Goal: Task Accomplishment & Management: Complete application form

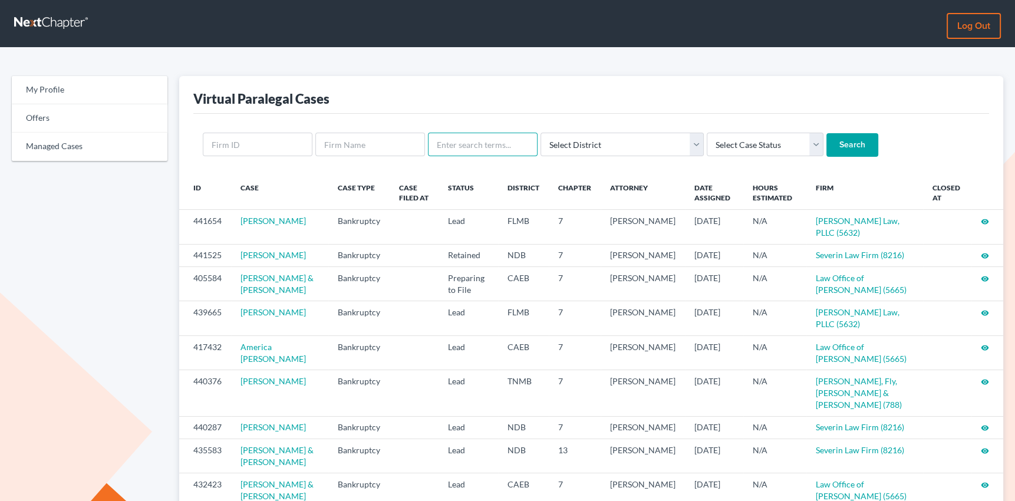
click at [479, 145] on input "text" at bounding box center [483, 145] width 110 height 24
type input "cabaccang"
click at [827, 133] on input "Search" at bounding box center [853, 145] width 52 height 24
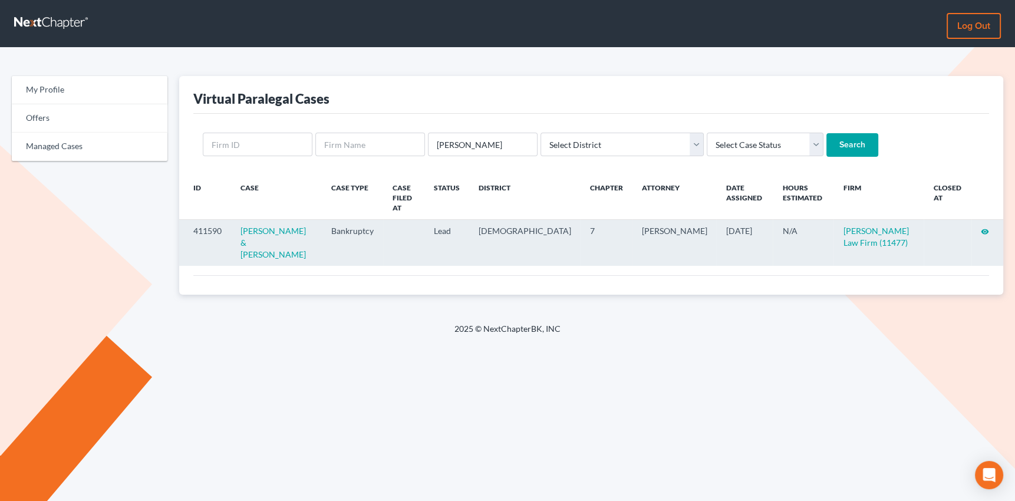
click at [984, 228] on icon "visibility" at bounding box center [985, 232] width 8 height 8
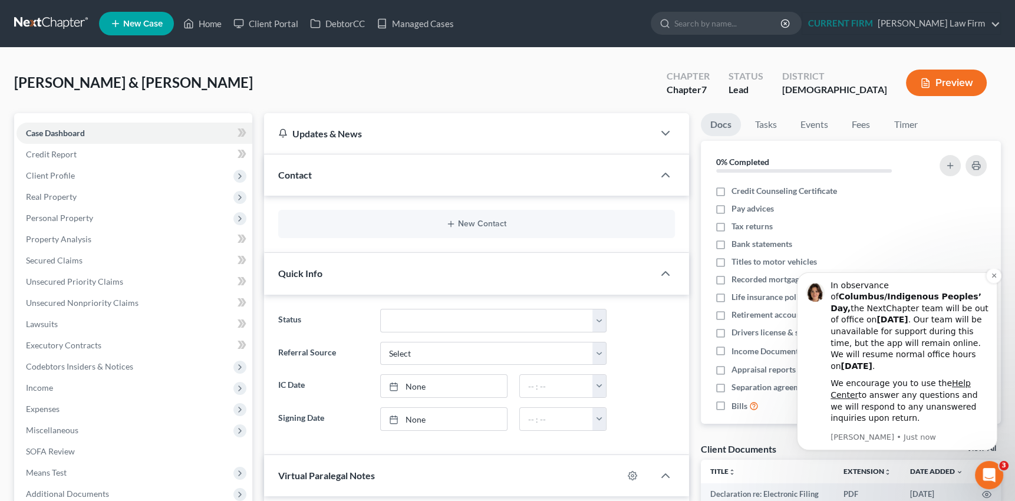
click at [894, 396] on div "We encourage you to use the Help Center to answer any questions and we will res…" at bounding box center [910, 401] width 158 height 46
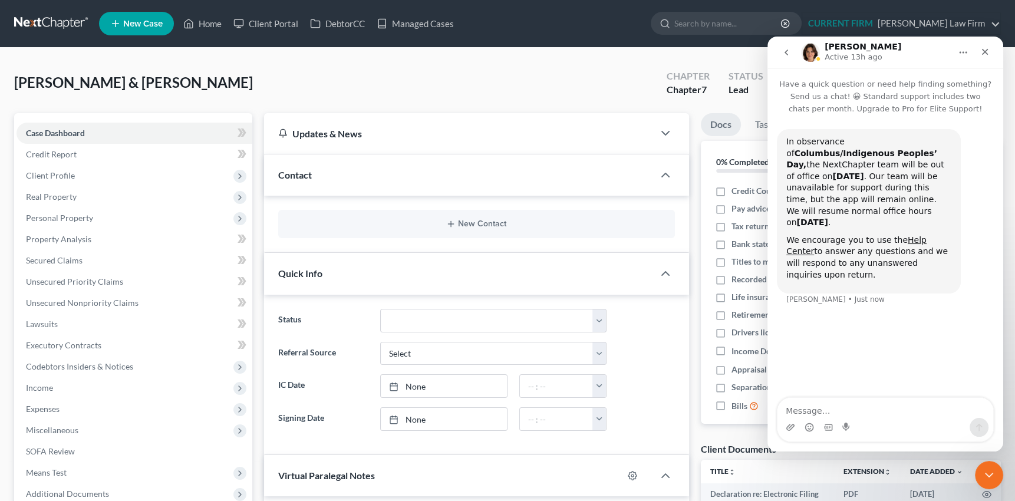
click at [789, 51] on icon "go back" at bounding box center [786, 52] width 9 height 9
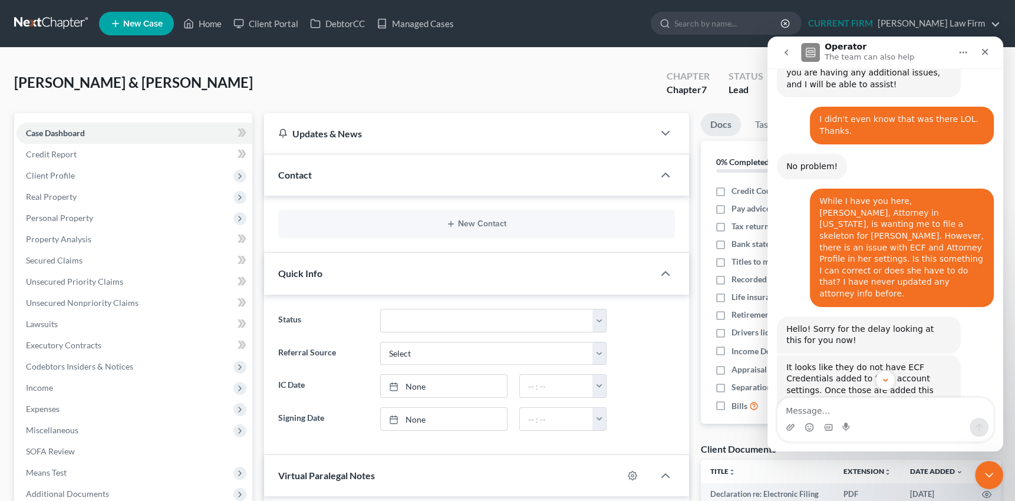
scroll to position [408, 0]
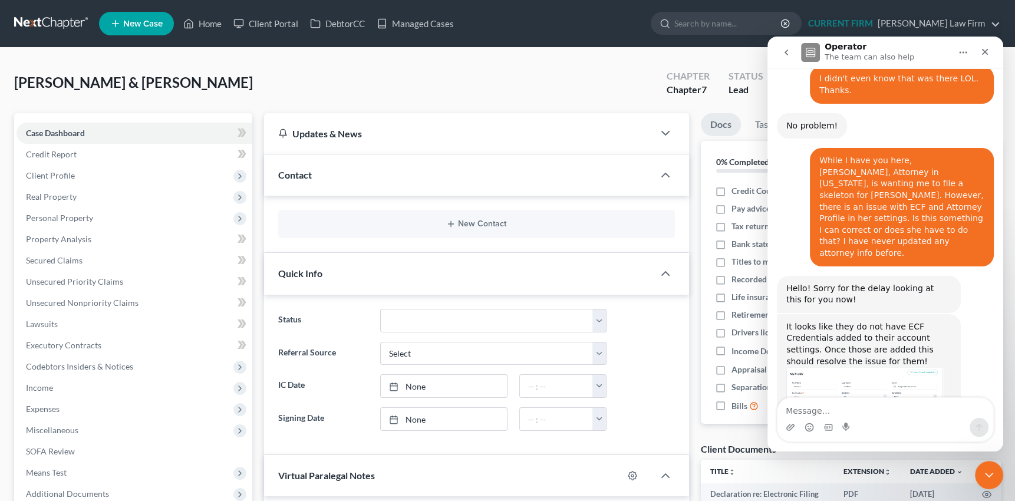
click at [875, 367] on img "James says…" at bounding box center [866, 400] width 158 height 67
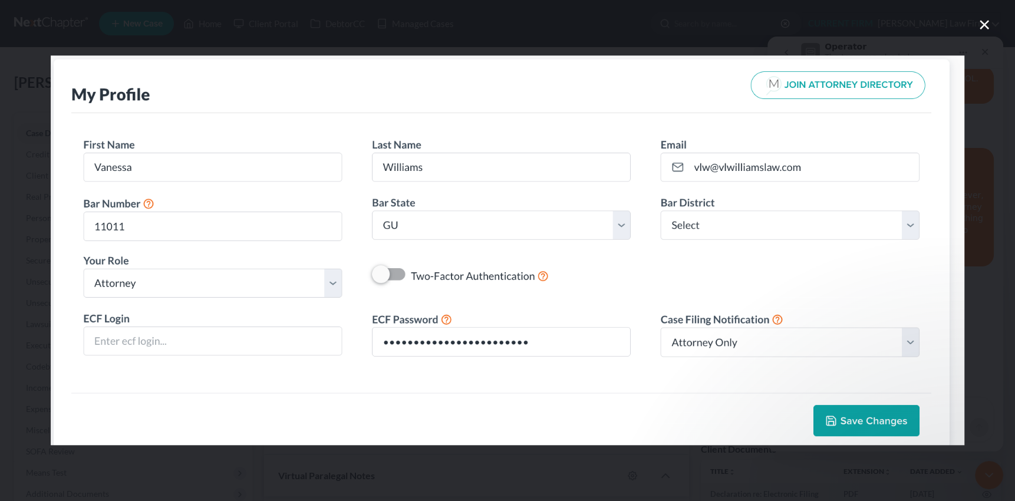
click at [985, 24] on icon "Close" at bounding box center [985, 25] width 14 height 14
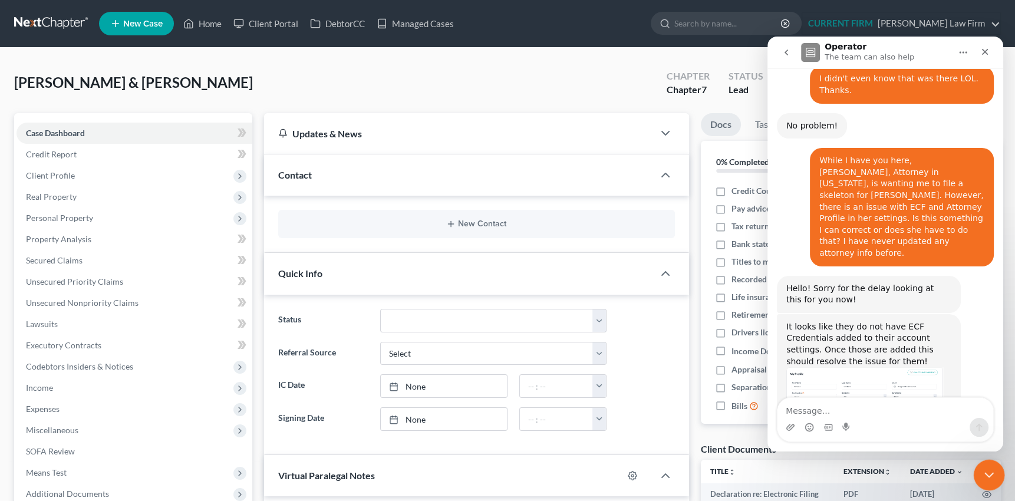
click at [996, 475] on div "Close Intercom Messenger" at bounding box center [987, 473] width 28 height 28
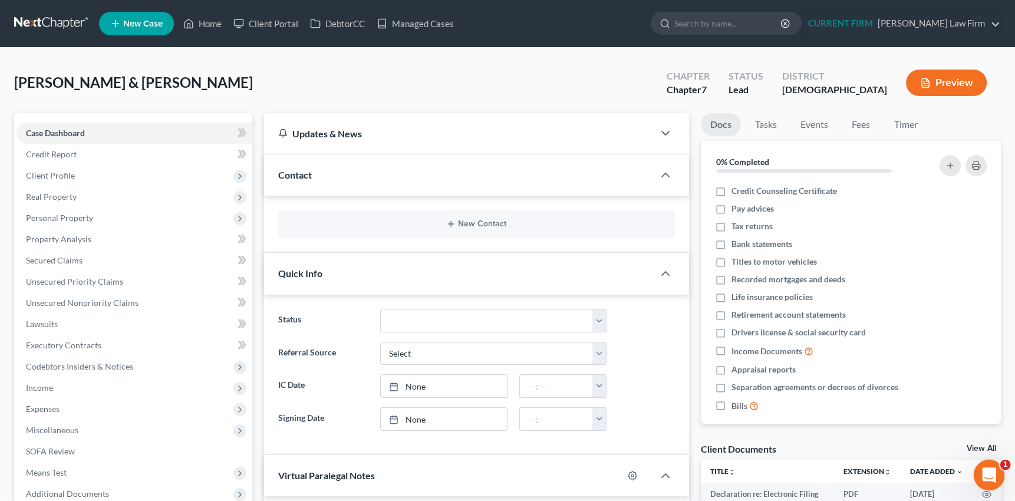
scroll to position [408, 0]
click at [993, 475] on icon "Open Intercom Messenger" at bounding box center [987, 473] width 19 height 19
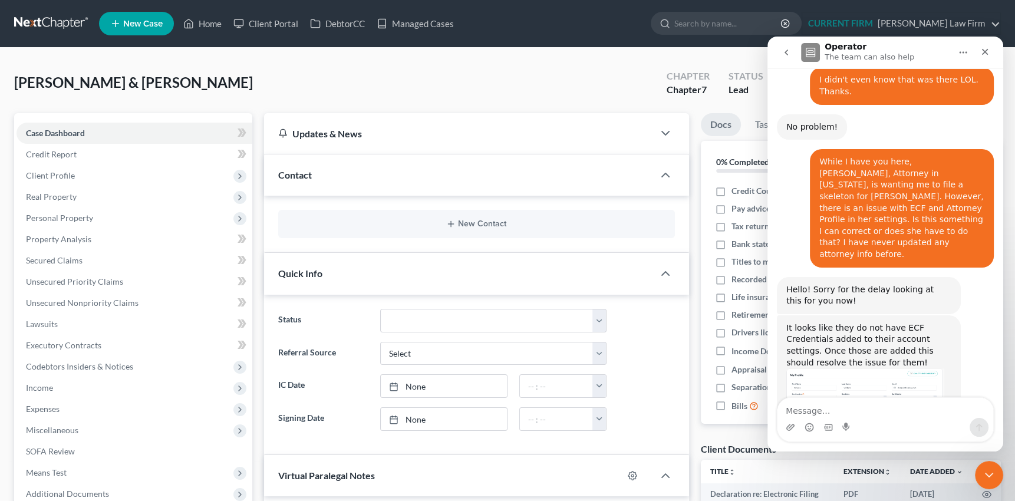
click at [868, 403] on textarea "Message…" at bounding box center [886, 408] width 216 height 20
click at [993, 474] on icon "Close Intercom Messenger" at bounding box center [987, 473] width 14 height 14
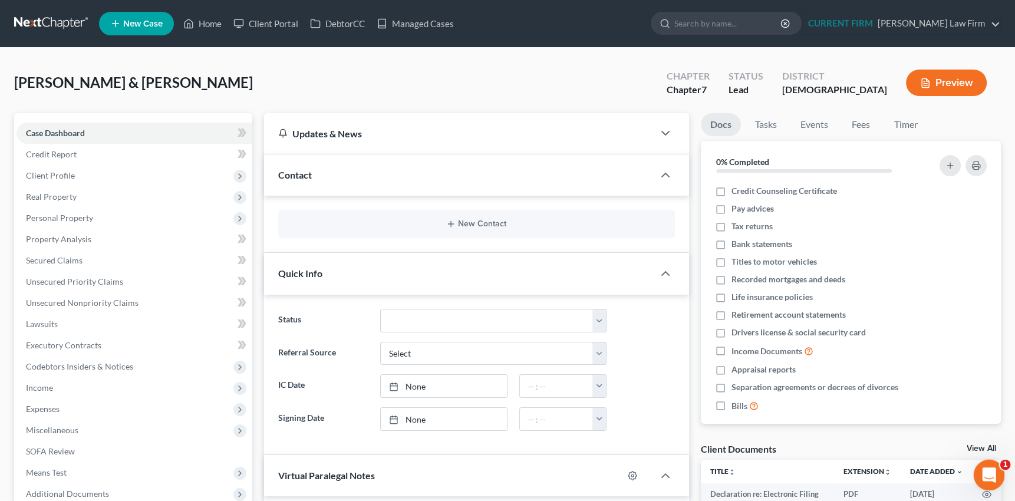
click at [993, 474] on icon "Open Intercom Messenger" at bounding box center [987, 473] width 19 height 19
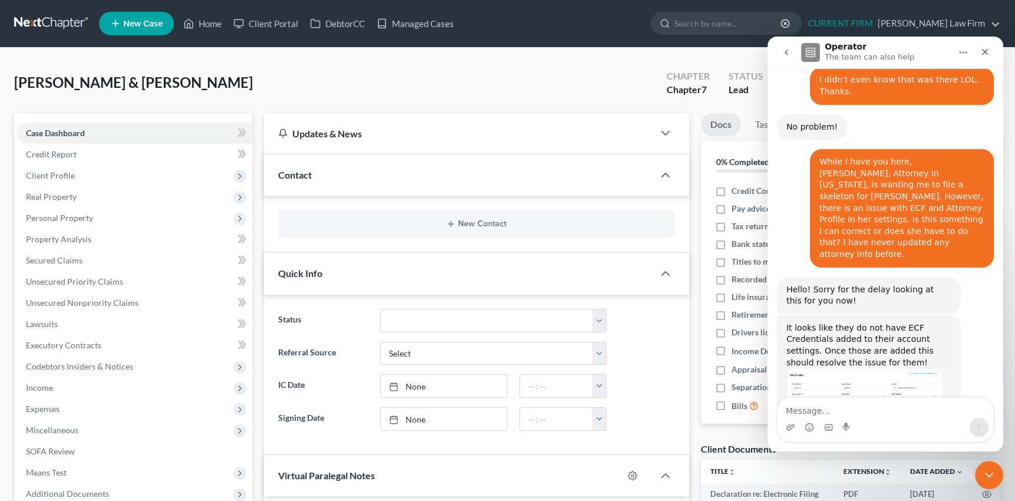
click at [788, 49] on icon "go back" at bounding box center [786, 52] width 9 height 9
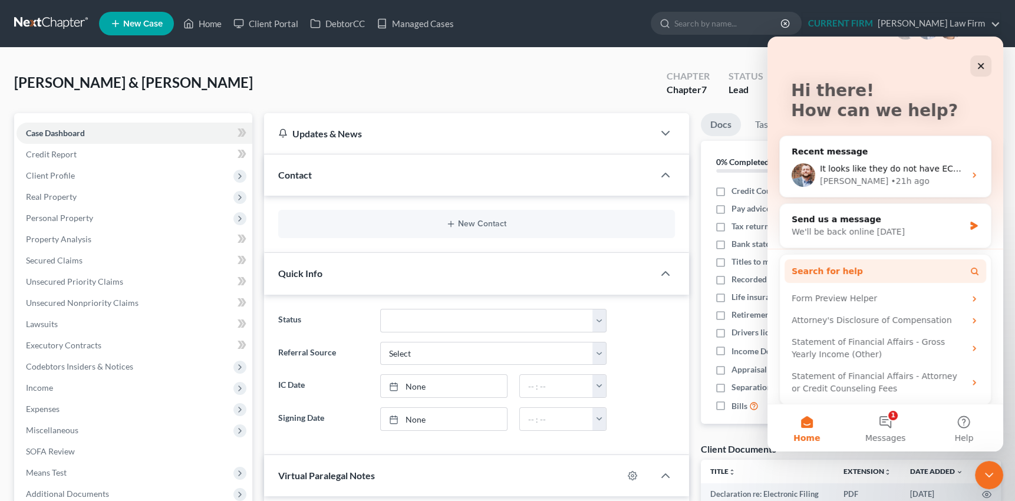
scroll to position [47, 0]
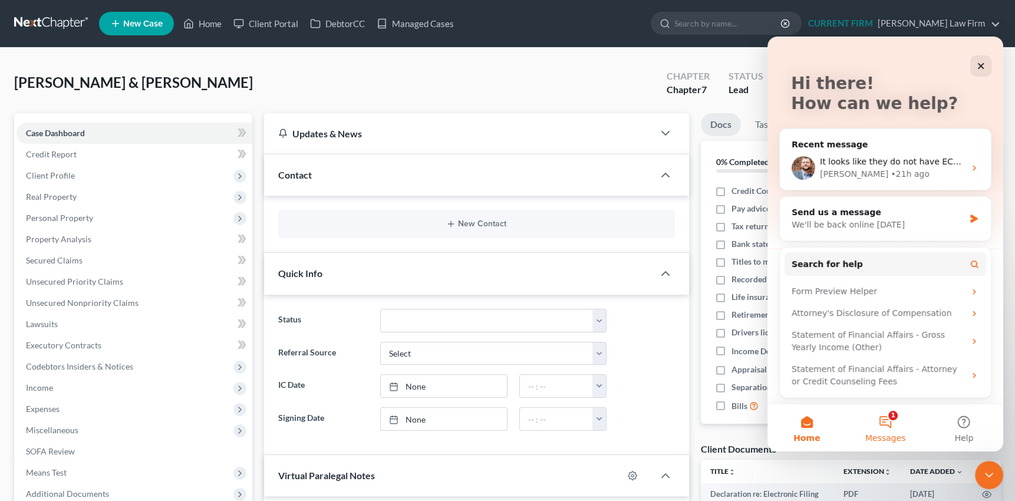
click at [889, 418] on button "1 Messages" at bounding box center [885, 427] width 78 height 47
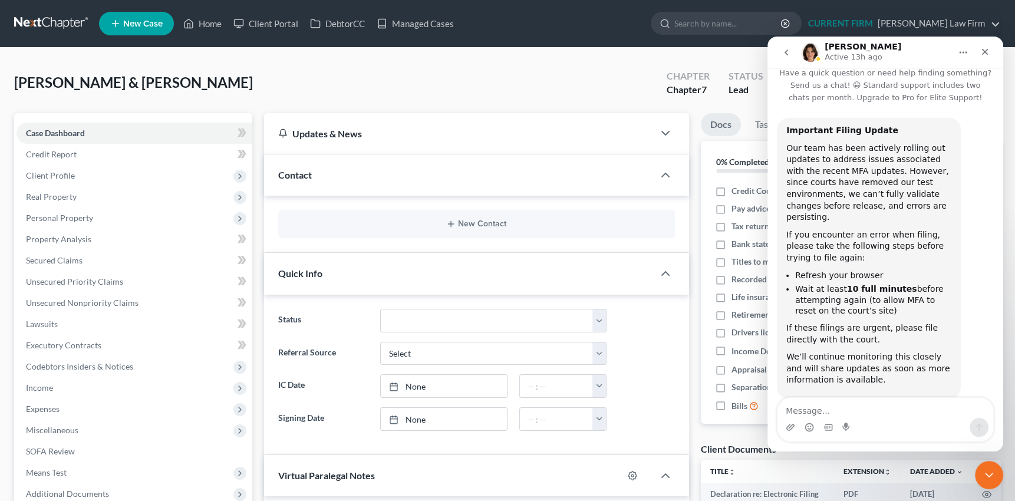
scroll to position [25, 0]
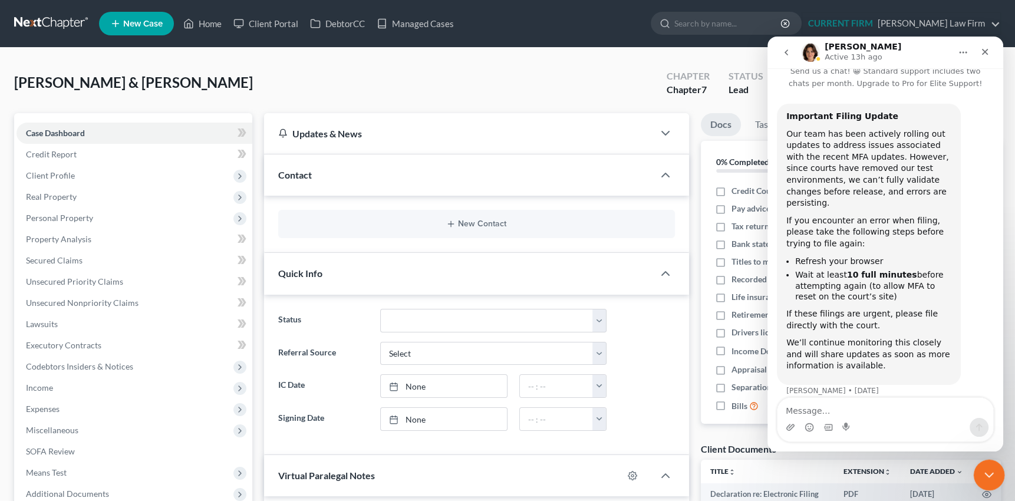
click at [985, 469] on icon "Close Intercom Messenger" at bounding box center [987, 473] width 14 height 14
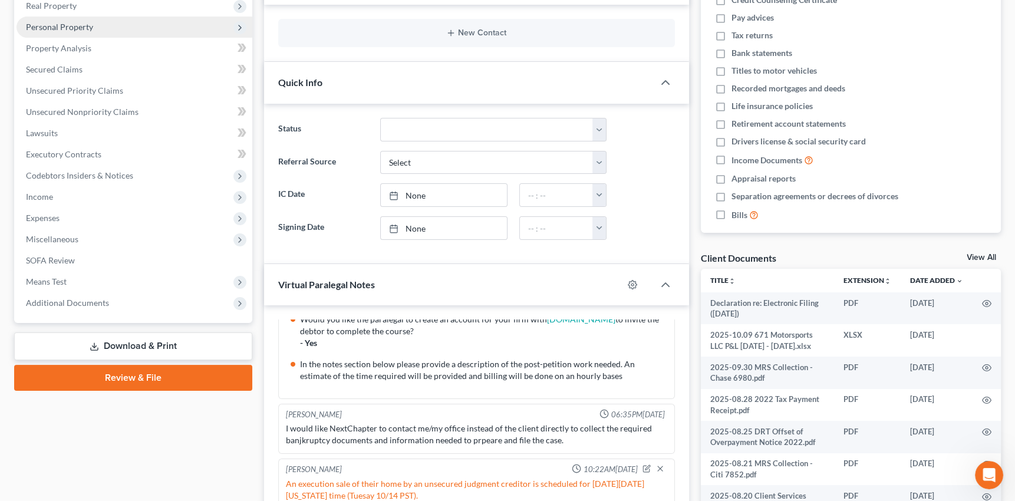
scroll to position [214, 0]
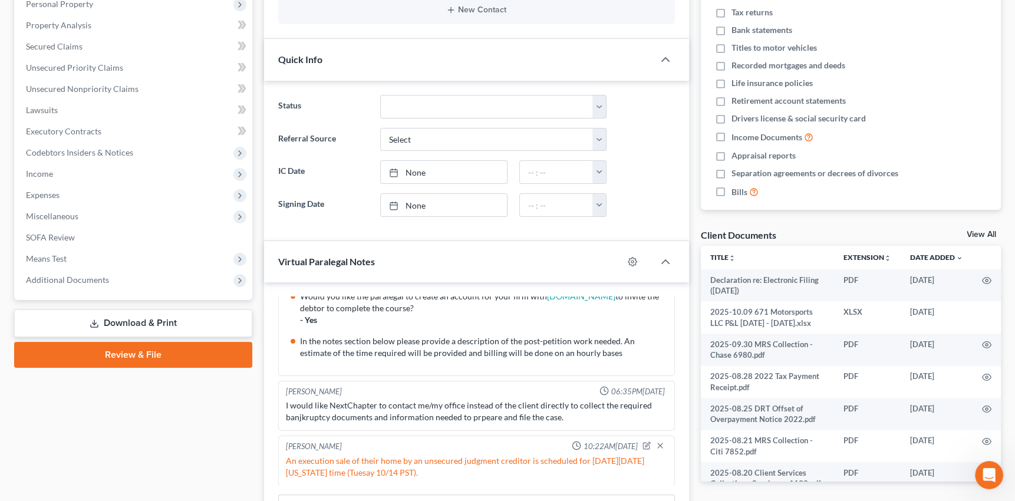
click at [136, 355] on link "Review & File" at bounding box center [133, 355] width 238 height 26
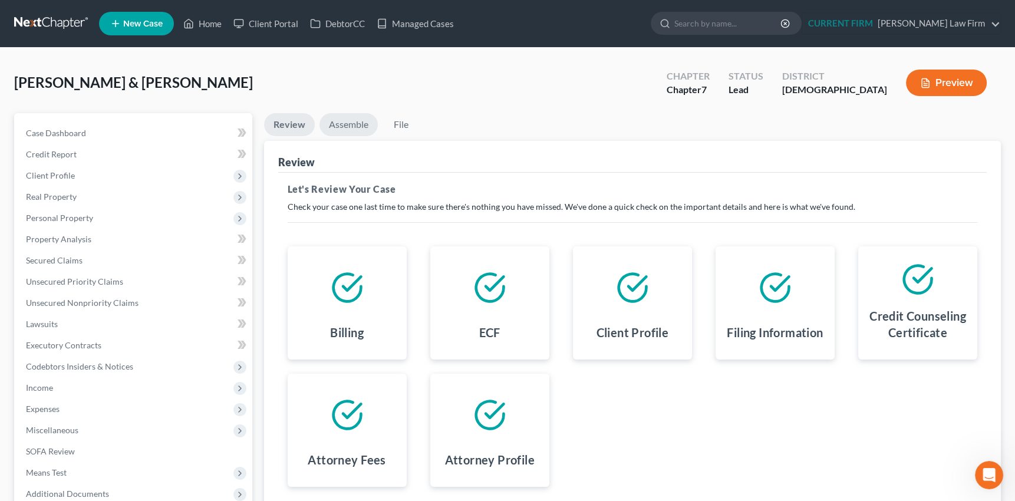
click at [346, 121] on link "Assemble" at bounding box center [349, 124] width 58 height 23
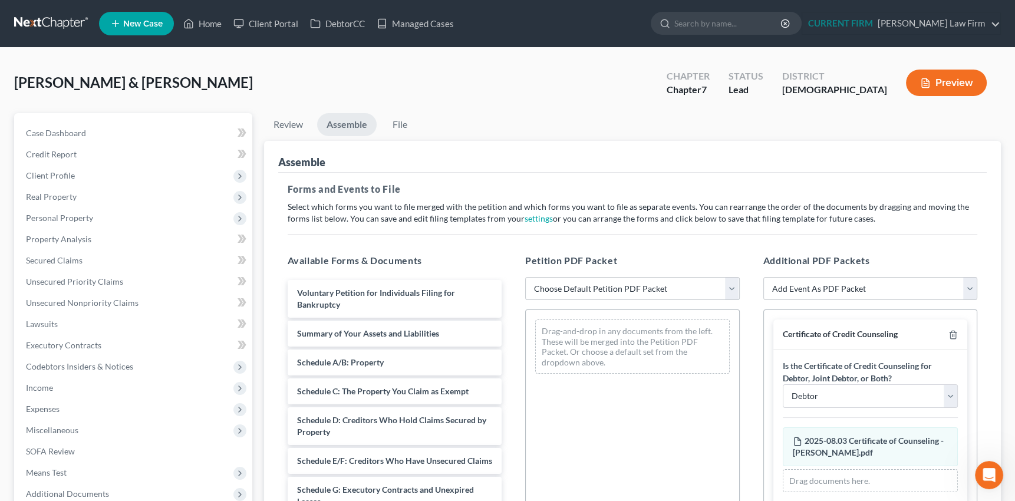
click at [732, 290] on select "Choose Default Petition PDF Packet Complete Bankruptcy Petition (all forms and …" at bounding box center [632, 289] width 215 height 24
select select "1"
click at [525, 277] on select "Choose Default Petition PDF Packet Complete Bankruptcy Petition (all forms and …" at bounding box center [632, 289] width 215 height 24
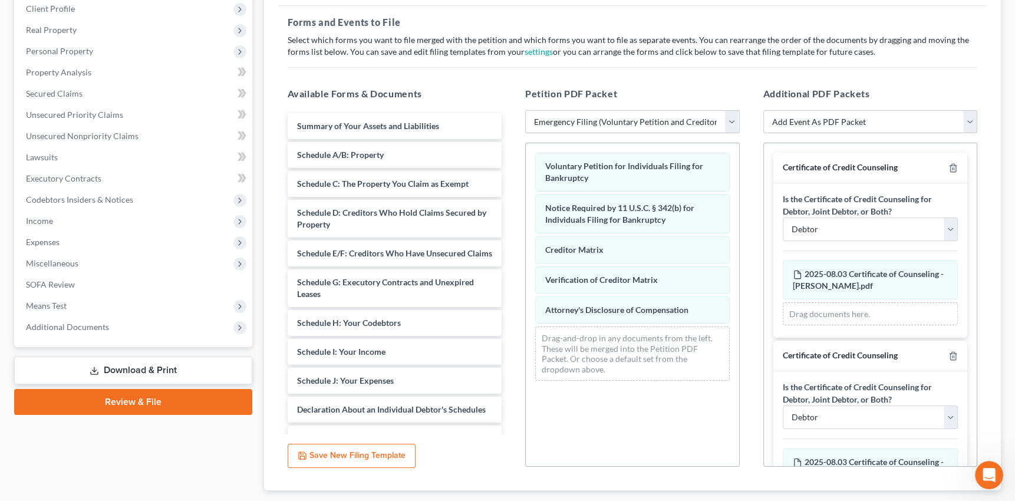
scroll to position [170, 0]
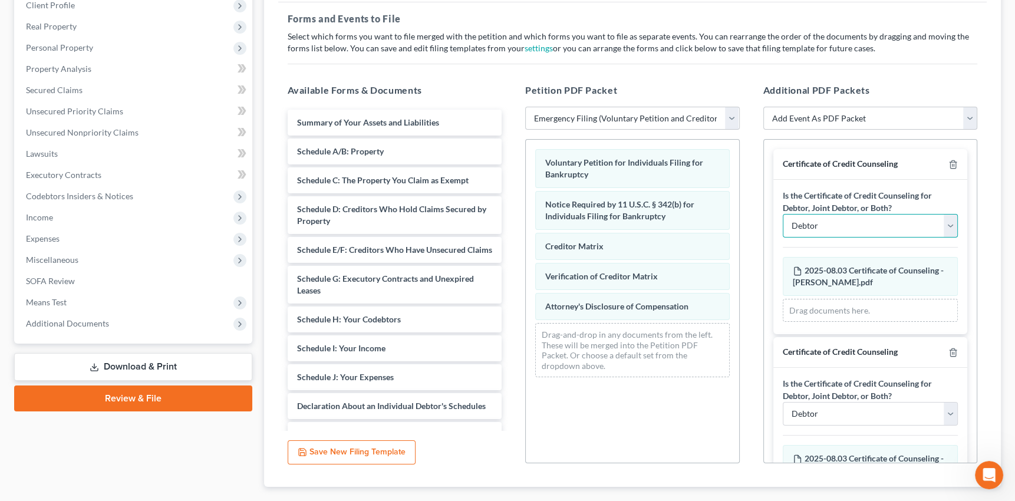
click at [942, 225] on select "Debtor Joint Debtor Debtor and Joint Debtor" at bounding box center [871, 226] width 176 height 24
select select "2"
click at [783, 214] on select "Debtor Joint Debtor Debtor and Joint Debtor" at bounding box center [871, 226] width 176 height 24
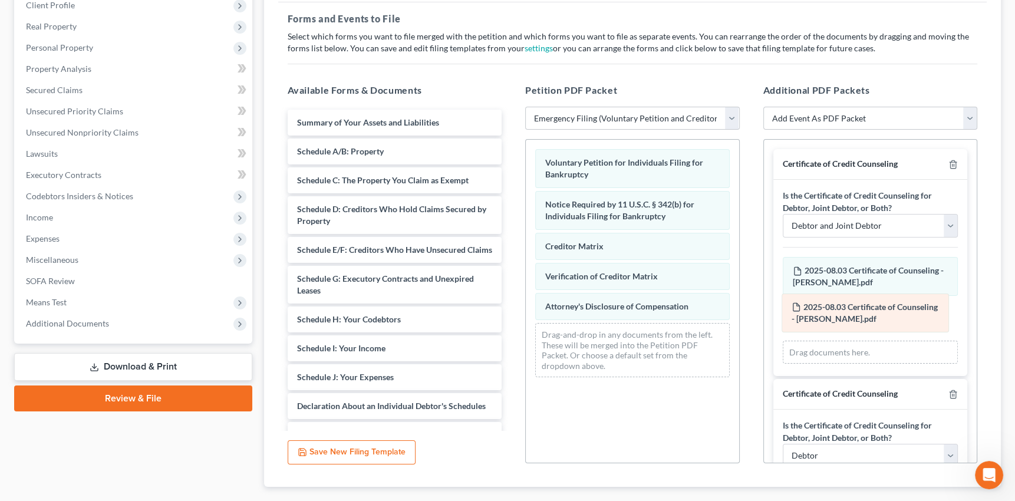
drag, startPoint x: 872, startPoint y: 458, endPoint x: 871, endPoint y: 308, distance: 149.8
click at [871, 487] on div "2025-08.03 Certificate of Counseling - Cabaccang, Brian.pdf Amended 2025-08.03 …" at bounding box center [871, 499] width 176 height 24
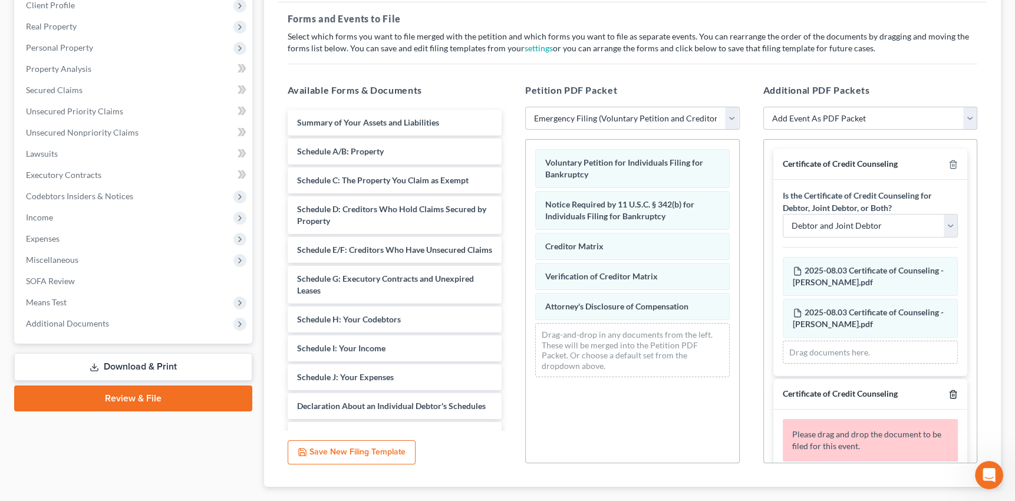
click at [950, 392] on polyline "button" at bounding box center [953, 392] width 7 height 0
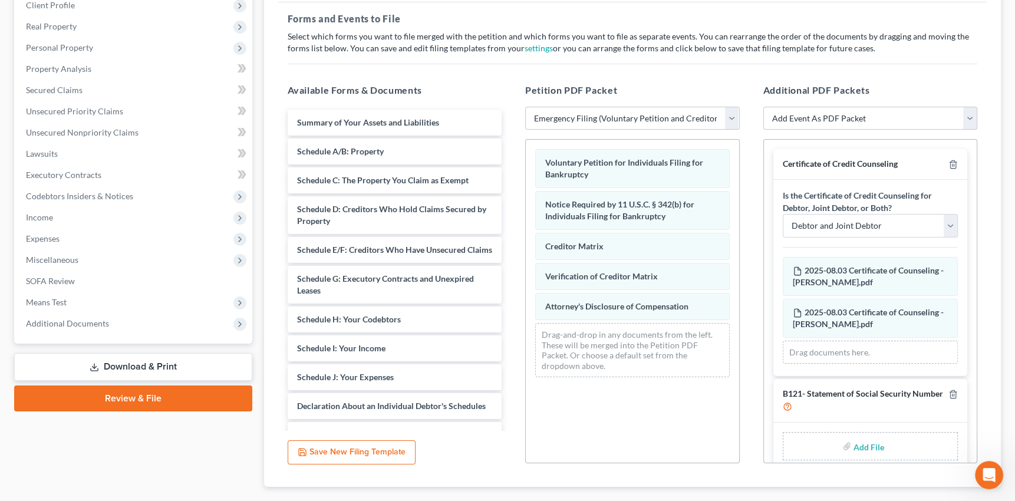
click at [865, 441] on input "file" at bounding box center [868, 446] width 28 height 21
type input "C:\fakepath\STATEMENT ABOUT SS NUMBERS.pdf"
click at [970, 120] on select "Add Event As PDF Packet B121- Statement of Social Security Number Certificate o…" at bounding box center [871, 119] width 215 height 24
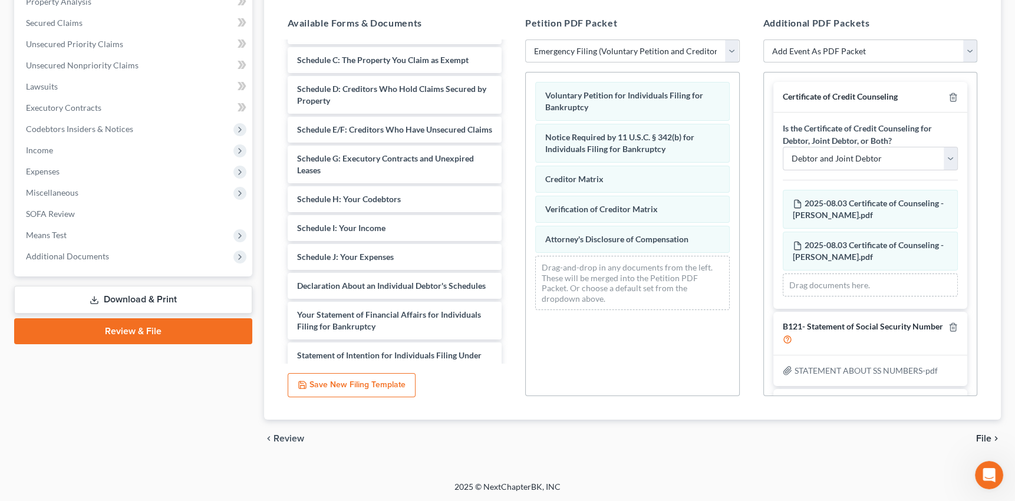
scroll to position [160, 0]
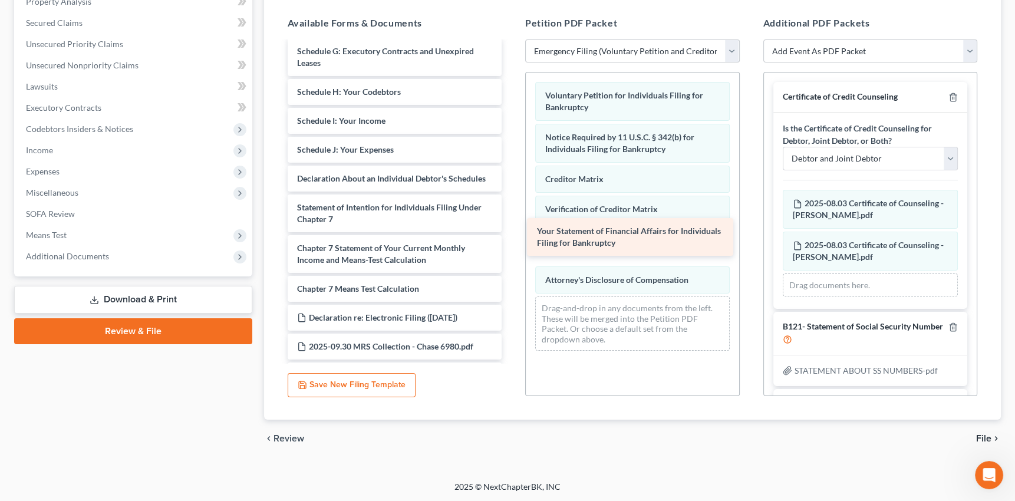
drag, startPoint x: 355, startPoint y: 230, endPoint x: 595, endPoint y: 232, distance: 240.0
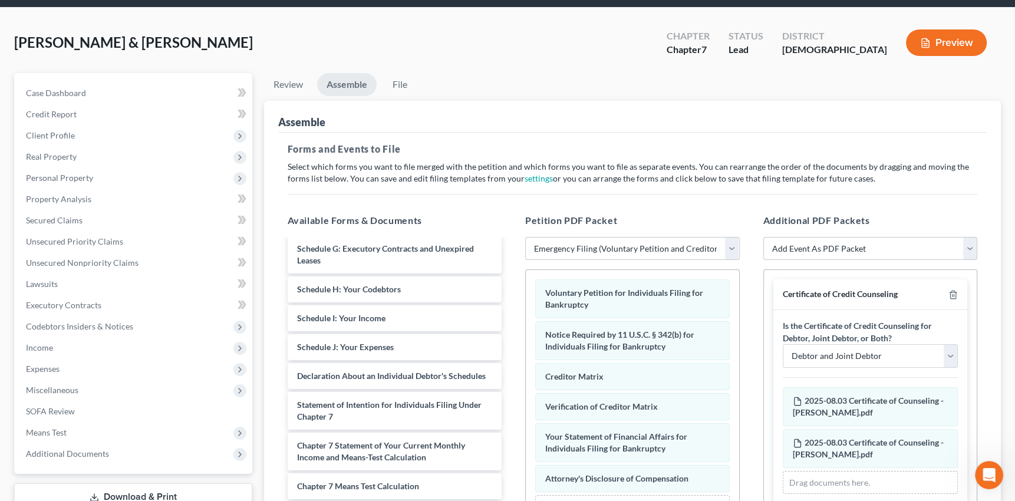
scroll to position [37, 0]
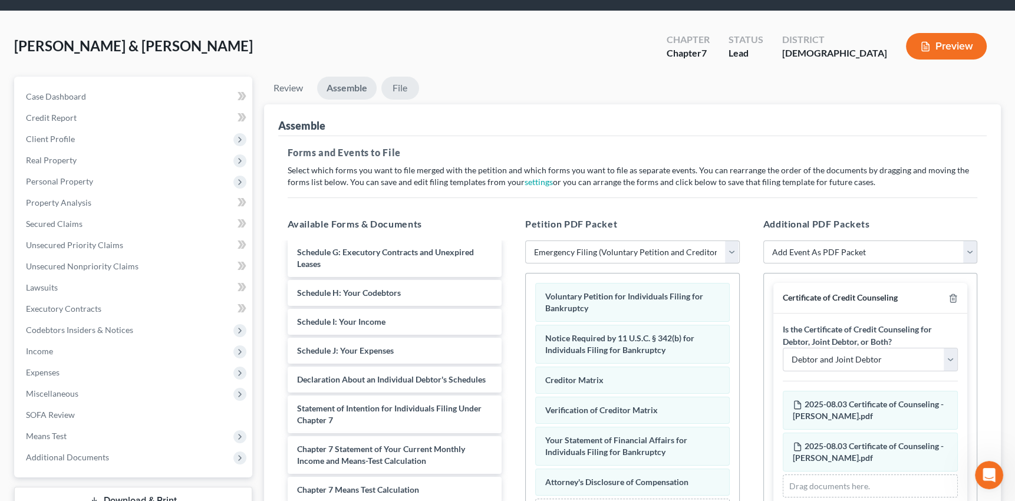
click at [395, 83] on link "File" at bounding box center [400, 88] width 38 height 23
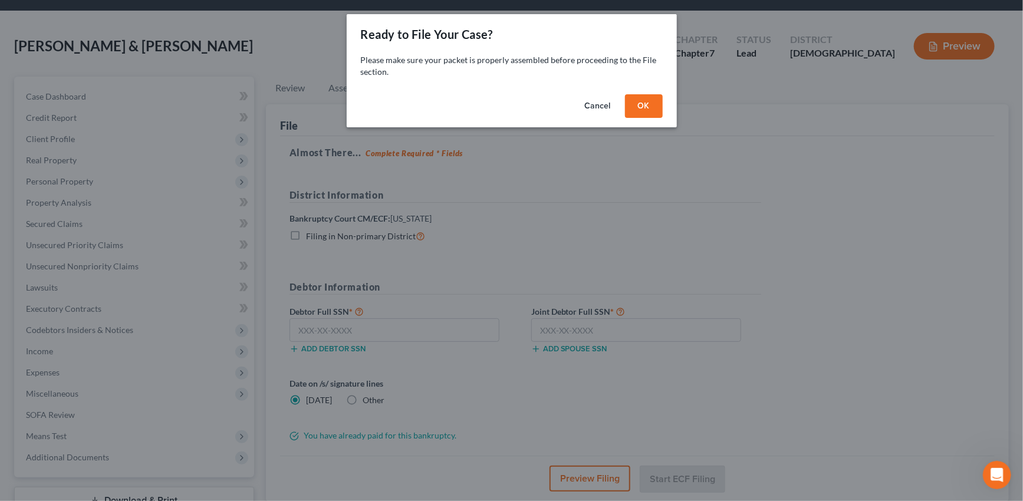
click at [647, 100] on button "OK" at bounding box center [644, 106] width 38 height 24
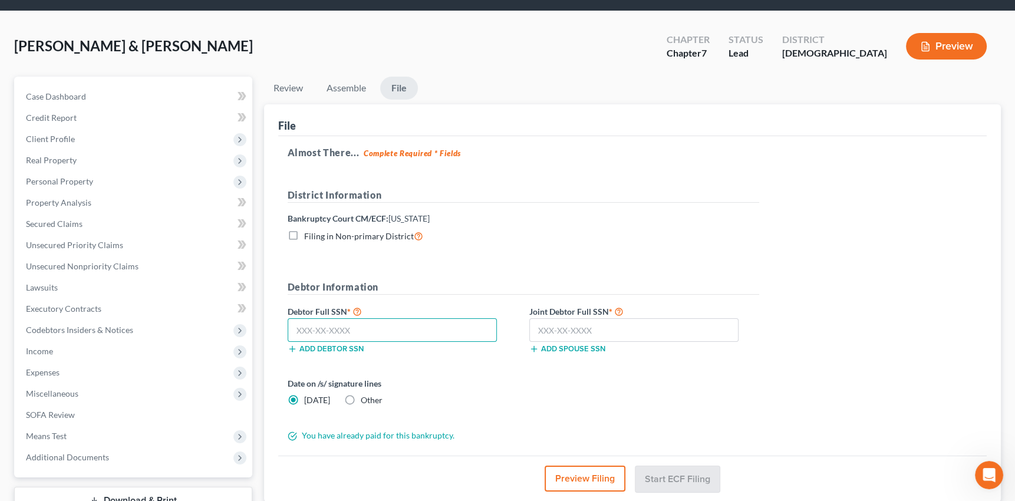
click at [329, 333] on input "text" at bounding box center [393, 330] width 210 height 24
type input "586-78-2077"
click at [557, 327] on input "text" at bounding box center [634, 330] width 210 height 24
type input "562-29-6037"
click at [684, 477] on button "Start ECF Filing" at bounding box center [678, 479] width 84 height 26
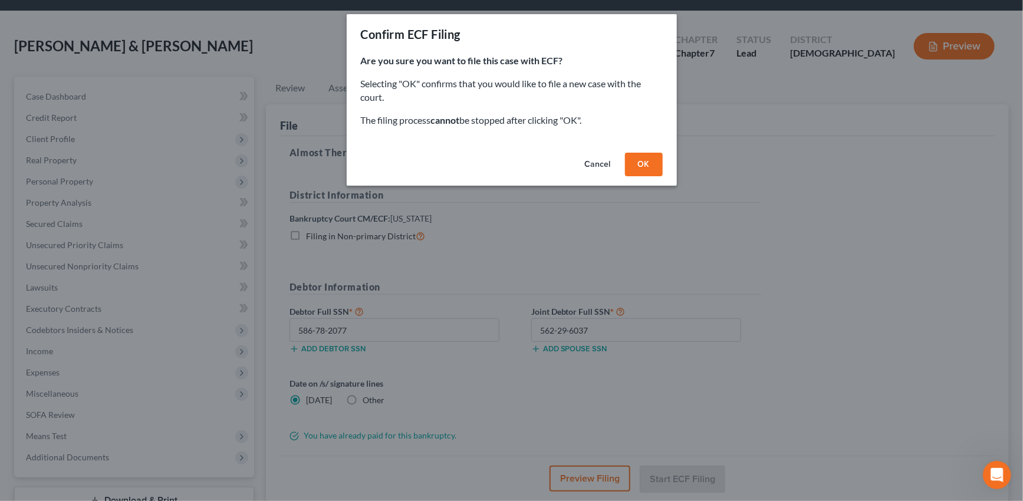
click at [642, 163] on button "OK" at bounding box center [644, 165] width 38 height 24
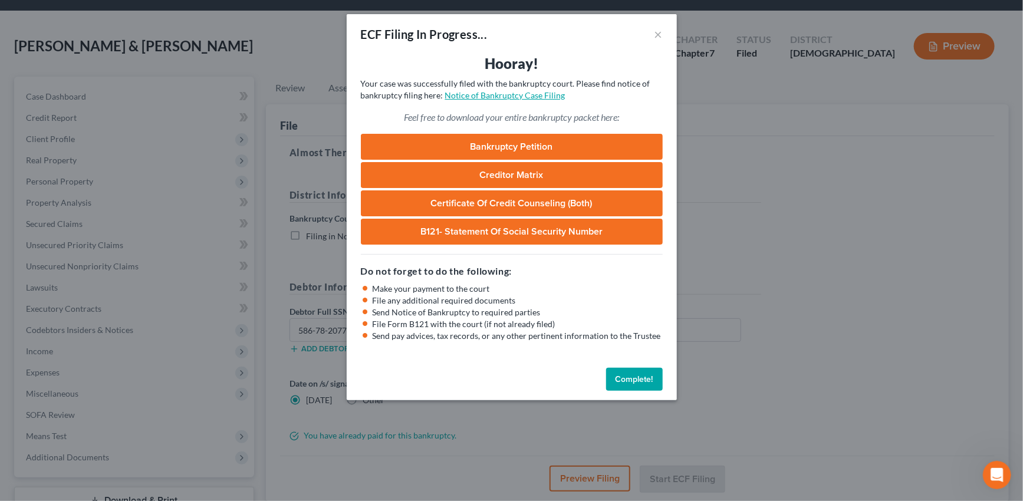
click at [524, 94] on link "Notice of Bankruptcy Case Filing" at bounding box center [505, 95] width 120 height 10
click at [492, 96] on link "Notice of Bankruptcy Case Filing" at bounding box center [505, 95] width 120 height 10
click at [646, 380] on button "Complete!" at bounding box center [634, 380] width 57 height 24
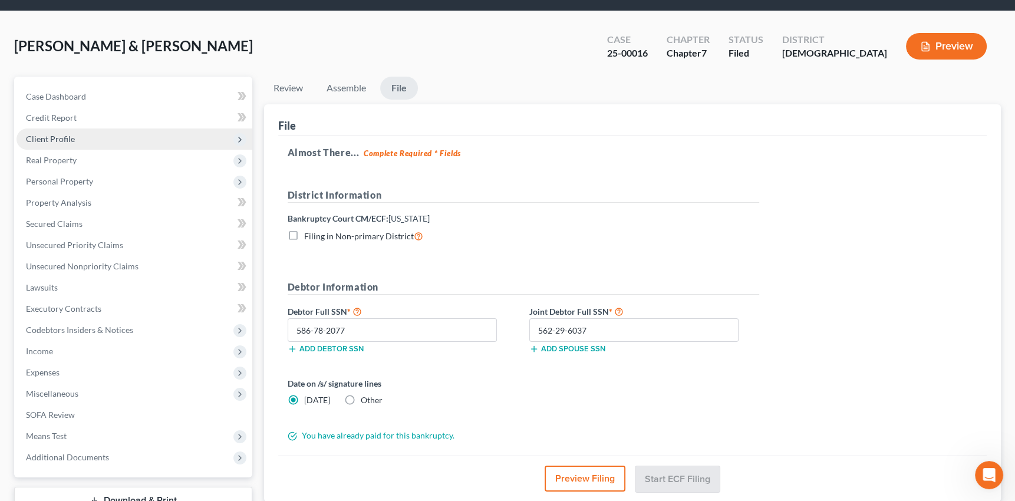
click at [59, 135] on span "Client Profile" at bounding box center [50, 139] width 49 height 10
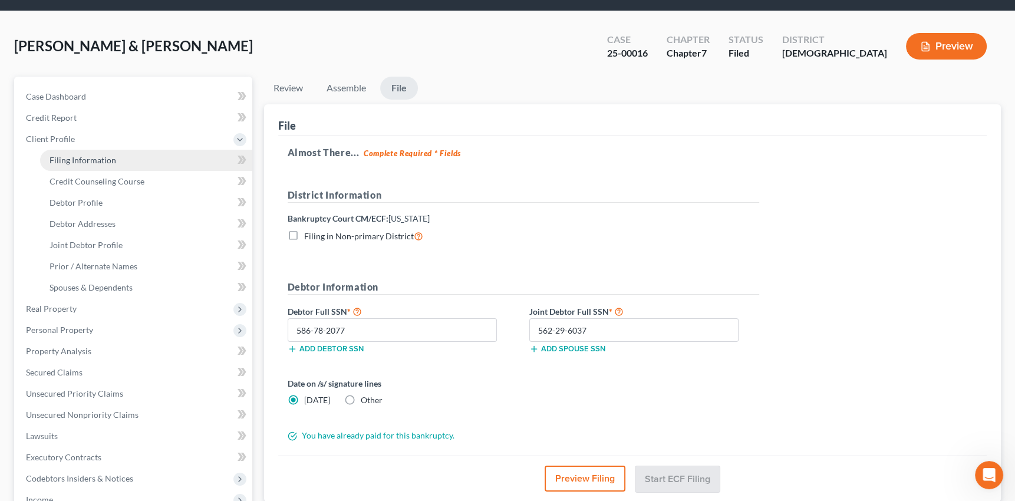
click at [72, 155] on span "Filing Information" at bounding box center [83, 160] width 67 height 10
select select "1"
select select "0"
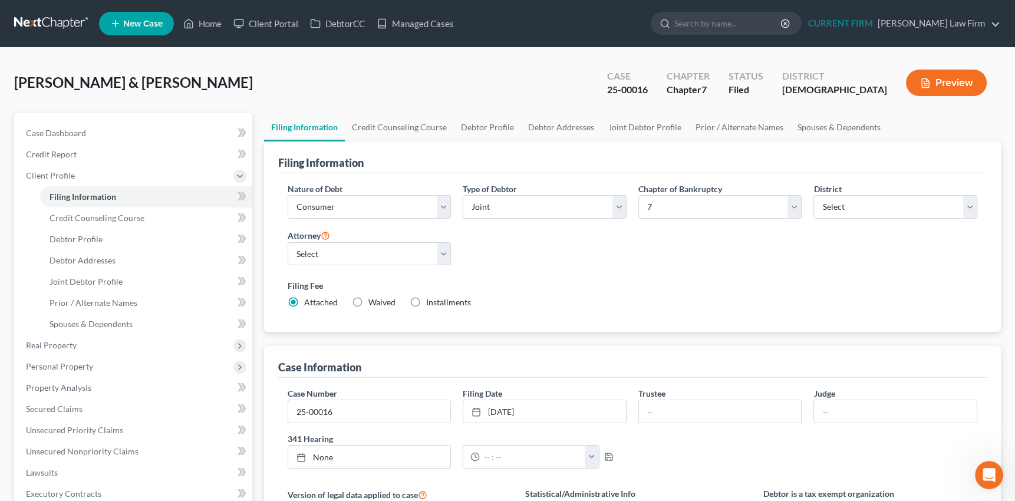
scroll to position [56, 0]
click at [414, 19] on link "Managed Cases" at bounding box center [415, 23] width 89 height 21
